Goal: Complete application form

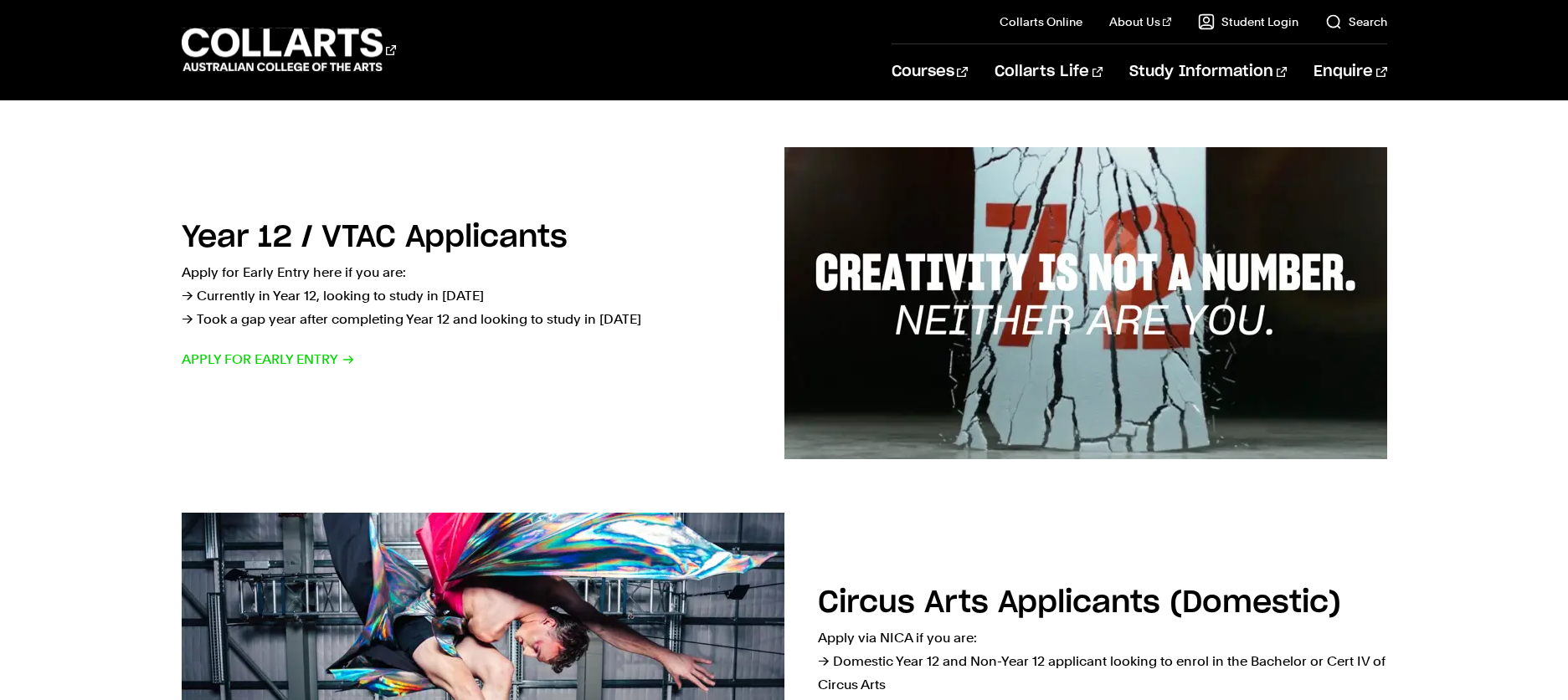
scroll to position [732, 0]
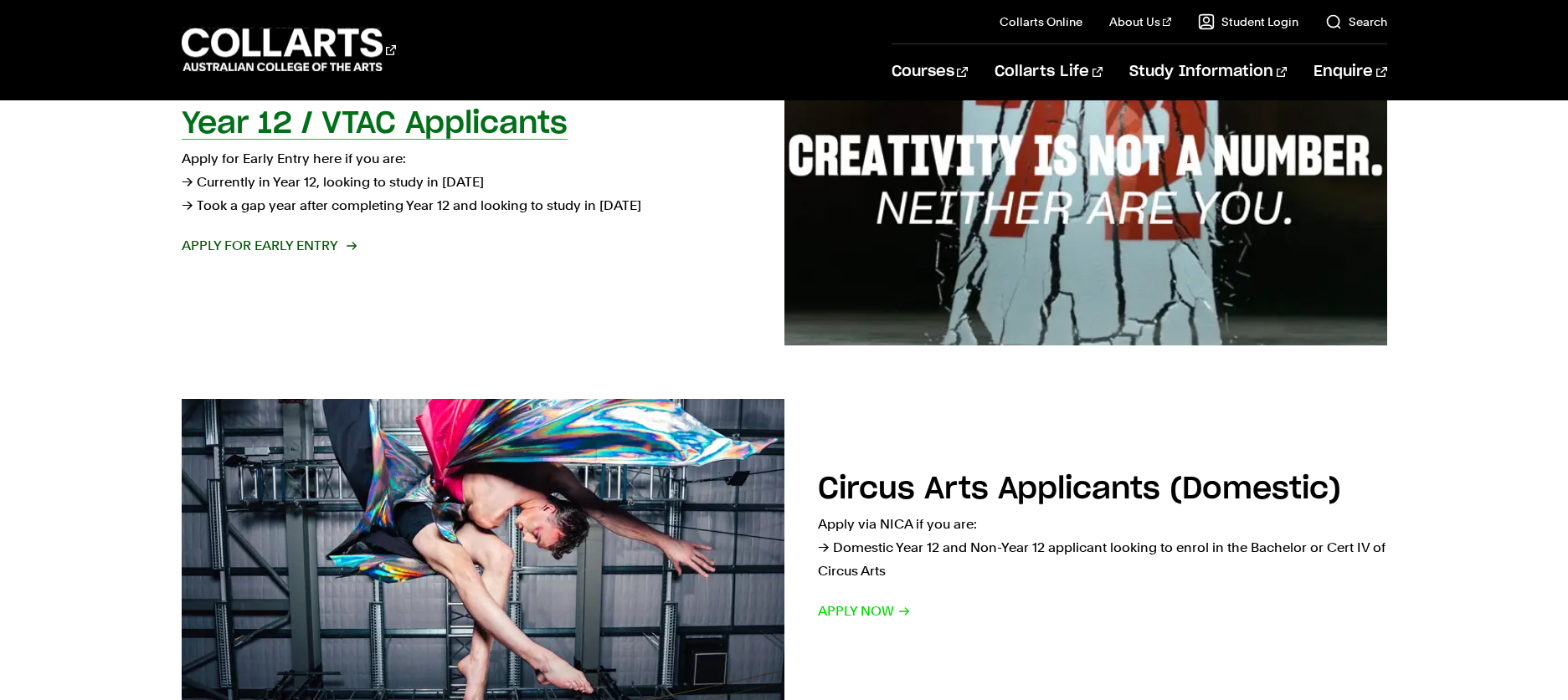
click at [286, 245] on span "Apply for Early Entry" at bounding box center [269, 245] width 174 height 23
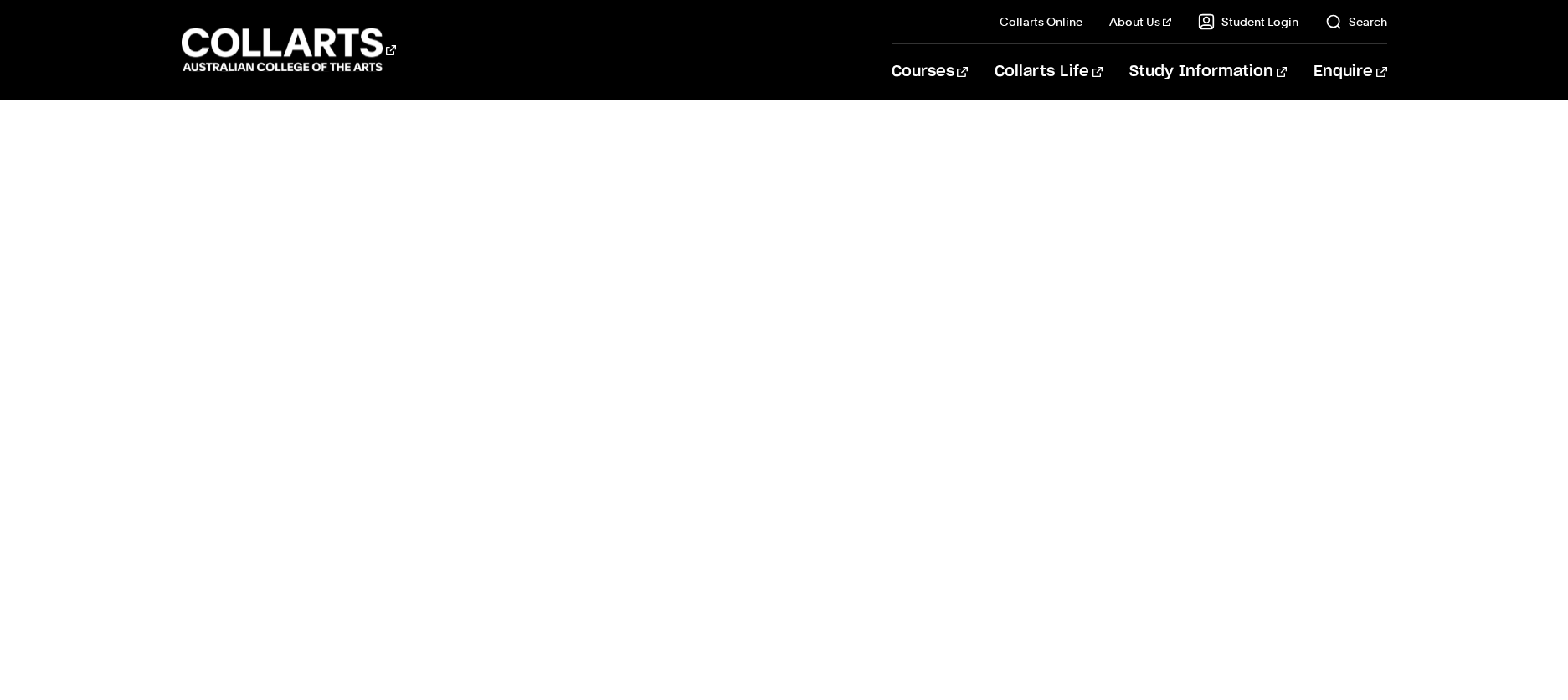
scroll to position [1252, 0]
click at [357, 398] on div "Priority application form" at bounding box center [328, 386] width 293 height 748
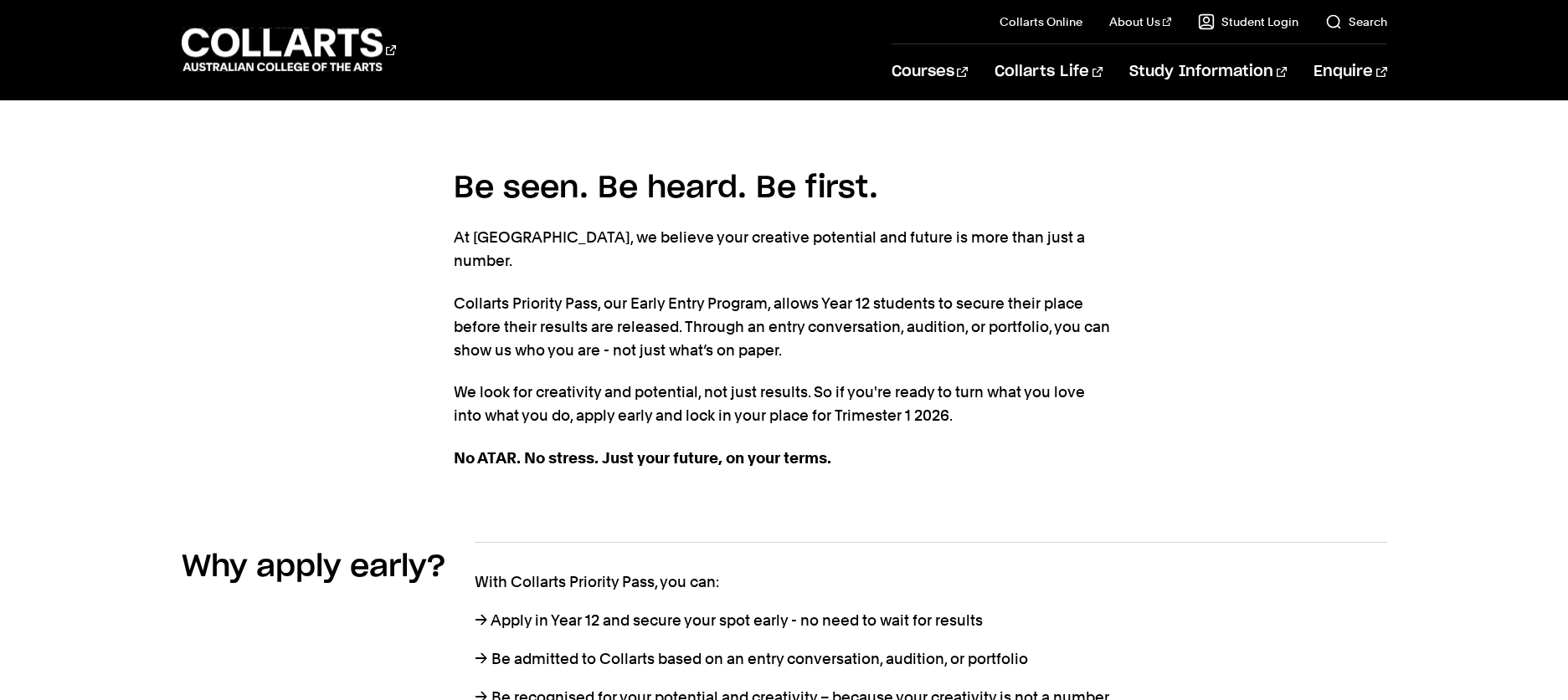
scroll to position [414, 0]
